Goal: Task Accomplishment & Management: Use online tool/utility

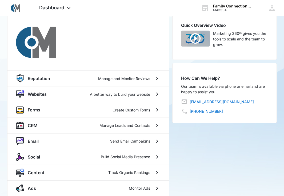
scroll to position [43, 0]
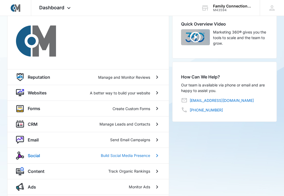
click at [85, 157] on div "Social Build Social Media Presence" at bounding box center [89, 156] width 123 height 6
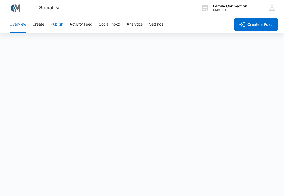
click at [56, 27] on button "Publish" at bounding box center [57, 24] width 13 height 17
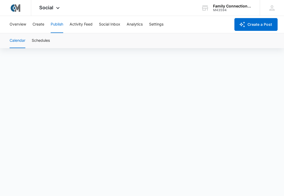
scroll to position [4, 0]
